Goal: Task Accomplishment & Management: Manage account settings

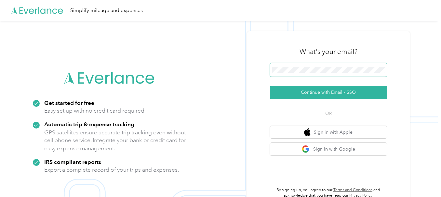
click at [310, 63] on span at bounding box center [328, 70] width 117 height 14
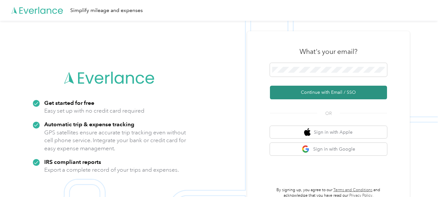
click at [311, 96] on button "Continue with Email / SSO" at bounding box center [328, 93] width 117 height 14
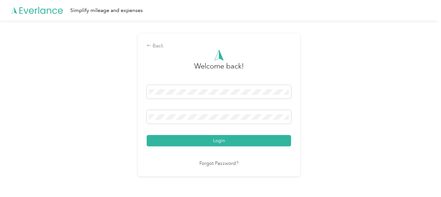
click at [200, 144] on button "Login" at bounding box center [219, 140] width 144 height 11
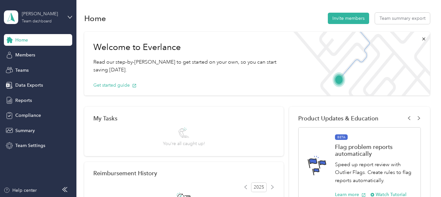
click at [50, 21] on div "Team dashboard" at bounding box center [37, 22] width 30 height 4
click at [35, 67] on div "Personal dashboard" at bounding box center [30, 68] width 41 height 7
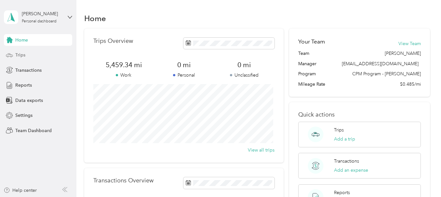
click at [28, 59] on div "Trips" at bounding box center [38, 55] width 68 height 12
